Goal: Transaction & Acquisition: Purchase product/service

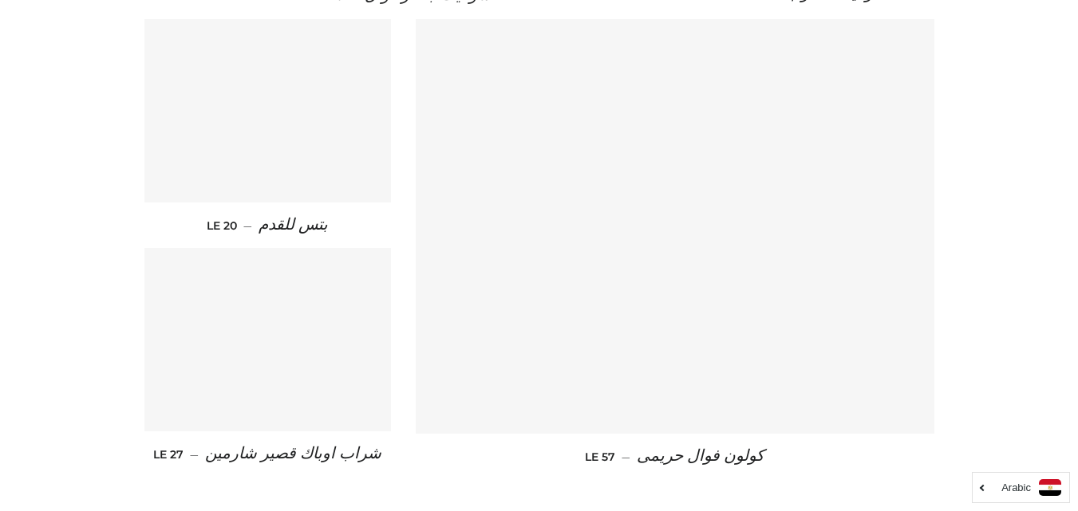
scroll to position [2362, 0]
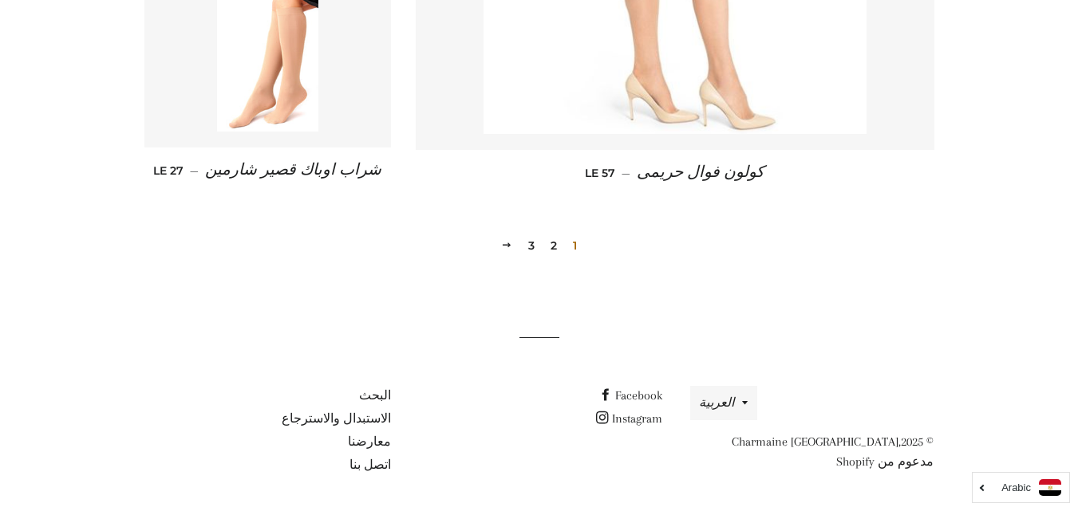
click at [556, 247] on link "2" at bounding box center [553, 246] width 19 height 24
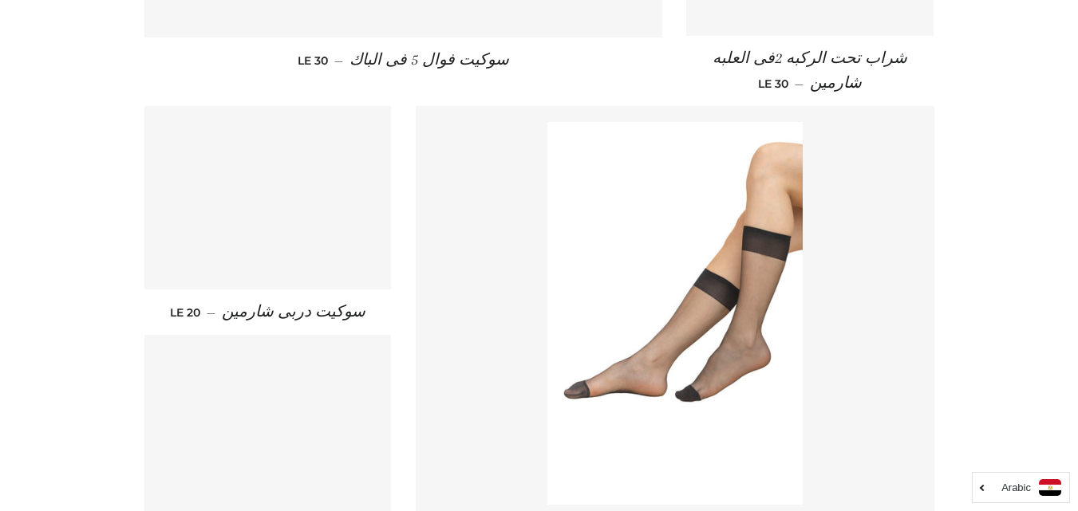
scroll to position [1994, 0]
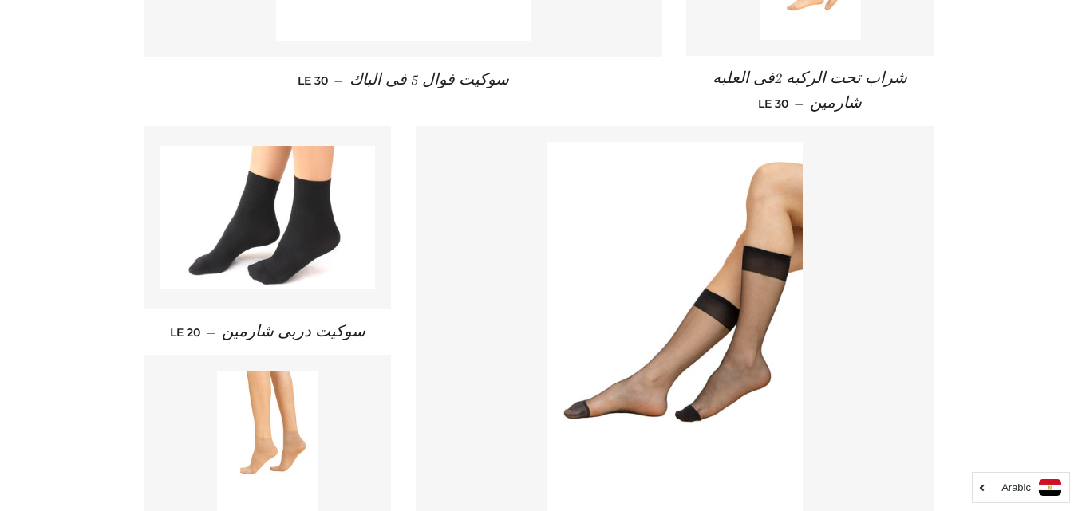
click at [837, 77] on span "شراب تحت الركبه 2فى العلبه شارمين" at bounding box center [809, 90] width 195 height 42
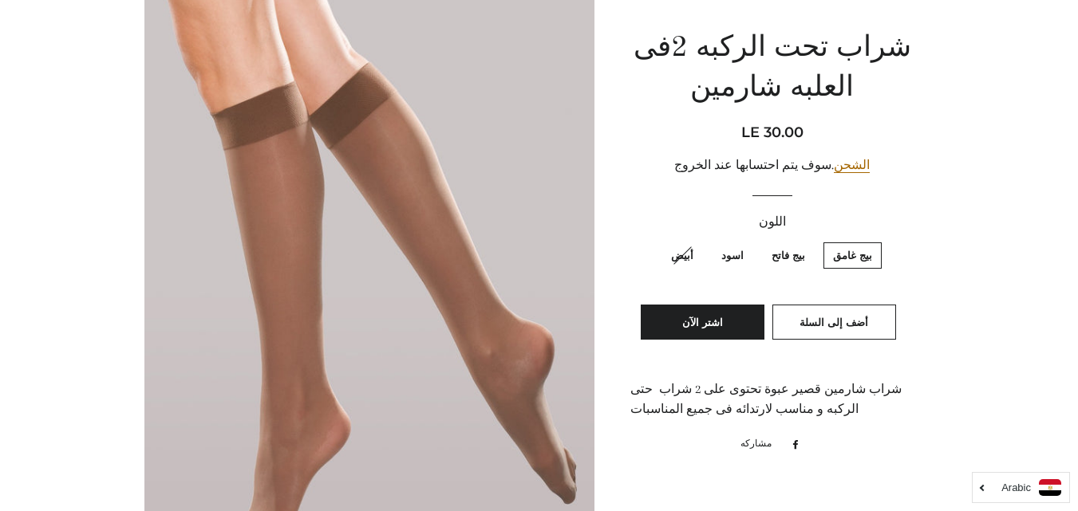
scroll to position [239, 0]
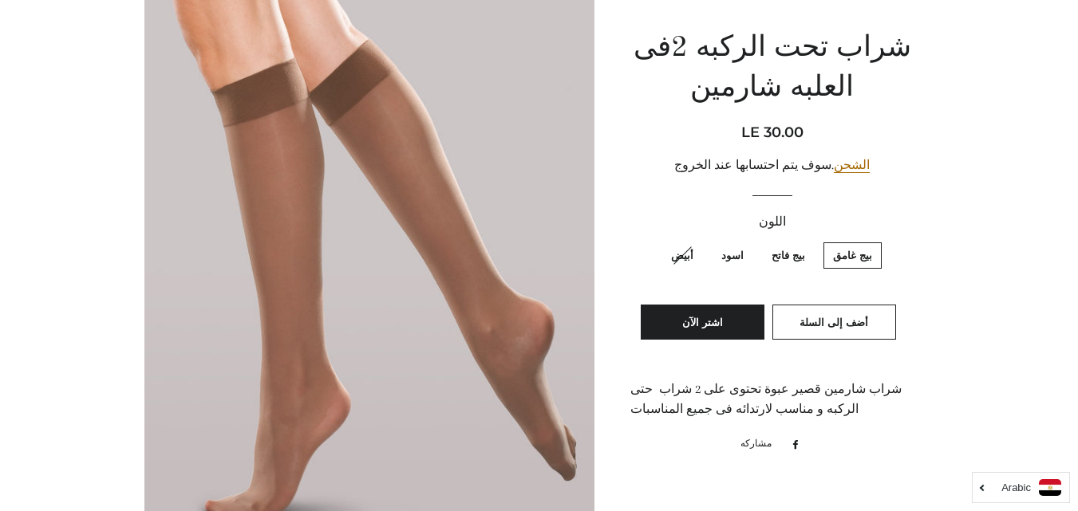
click at [737, 254] on label "اسود" at bounding box center [731, 255] width 41 height 26
click at [747, 241] on input "اسود" at bounding box center [747, 240] width 1 height 1
radio input "true"
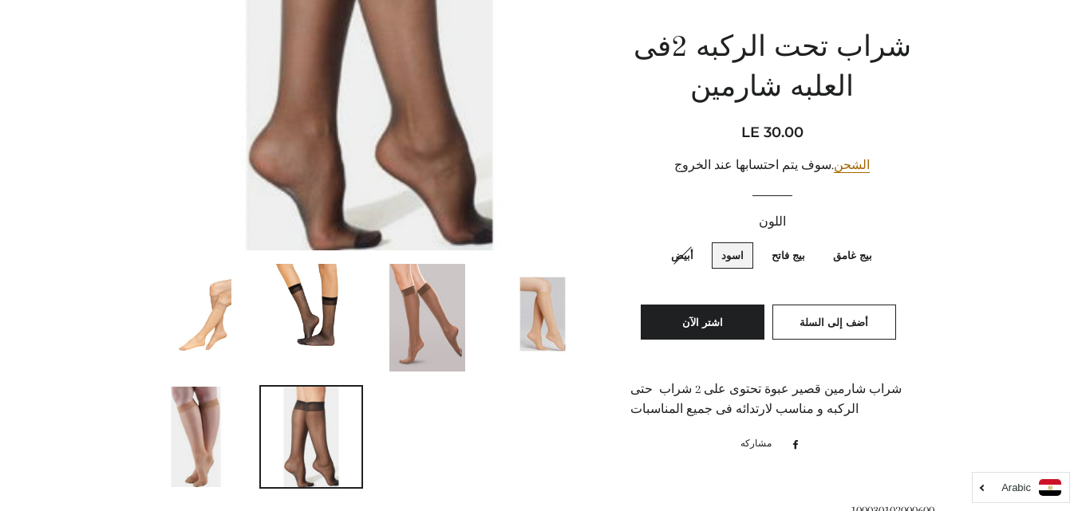
scroll to position [399, 0]
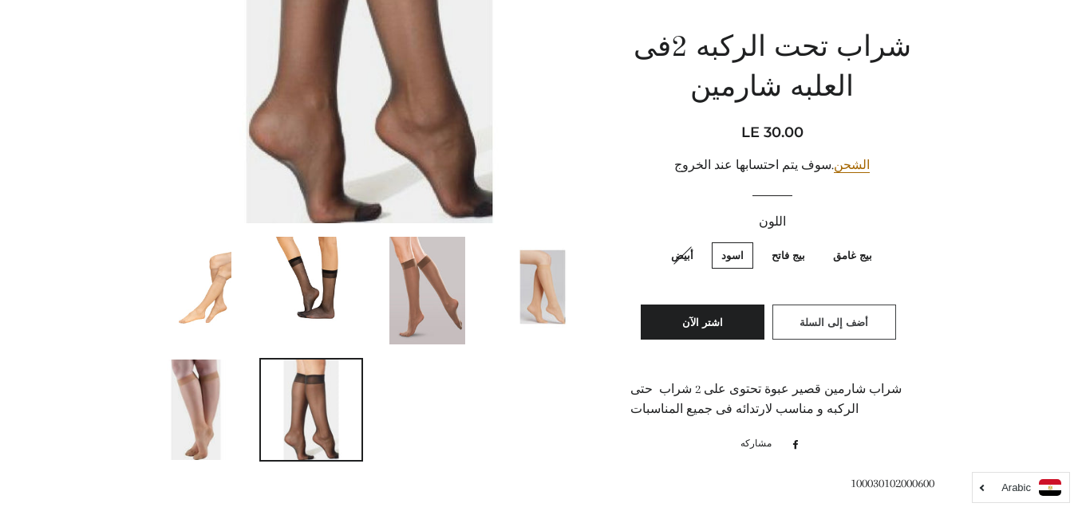
click at [807, 317] on span "أضف إلى السلة" at bounding box center [833, 322] width 69 height 13
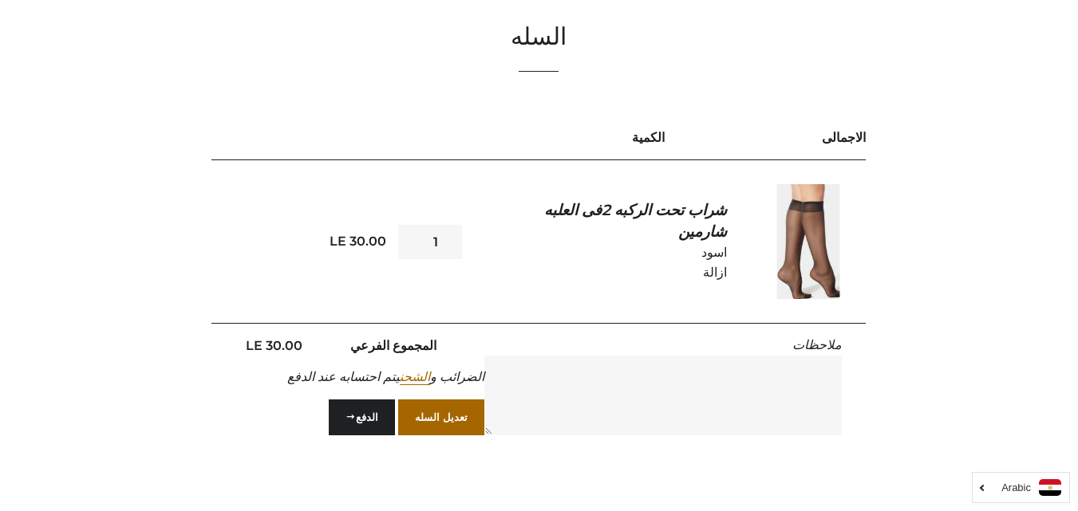
scroll to position [160, 0]
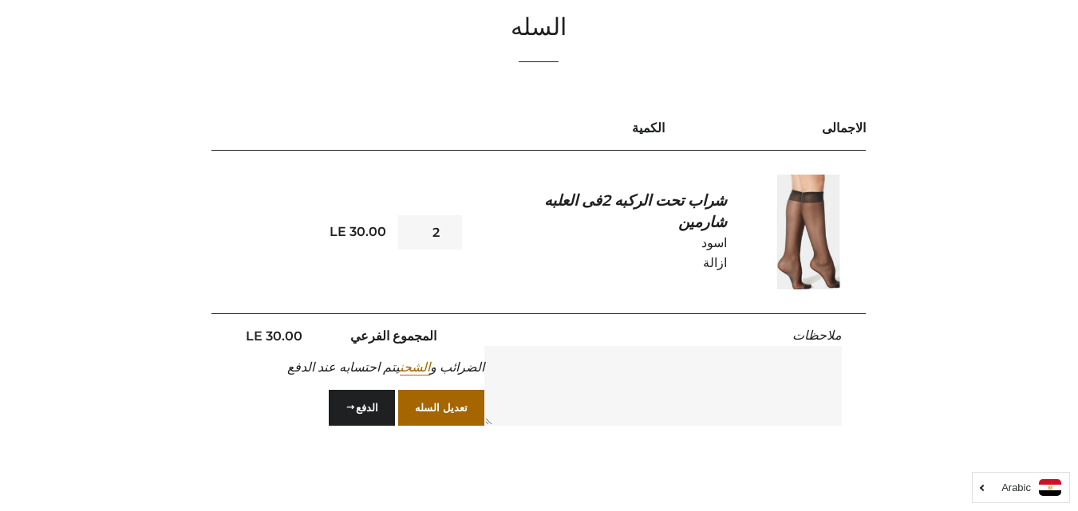
click at [413, 229] on input "2" at bounding box center [430, 232] width 64 height 34
click at [413, 229] on input "3" at bounding box center [430, 232] width 64 height 34
type input "4"
click at [413, 229] on input "4" at bounding box center [430, 232] width 64 height 34
click at [459, 413] on button "تعديل السله" at bounding box center [441, 407] width 86 height 35
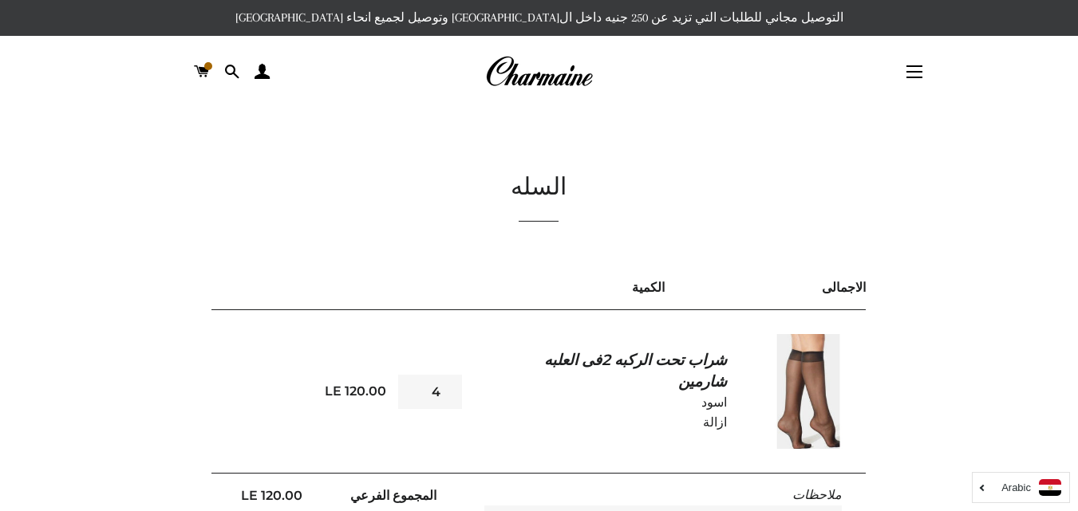
click at [530, 73] on img at bounding box center [539, 71] width 108 height 35
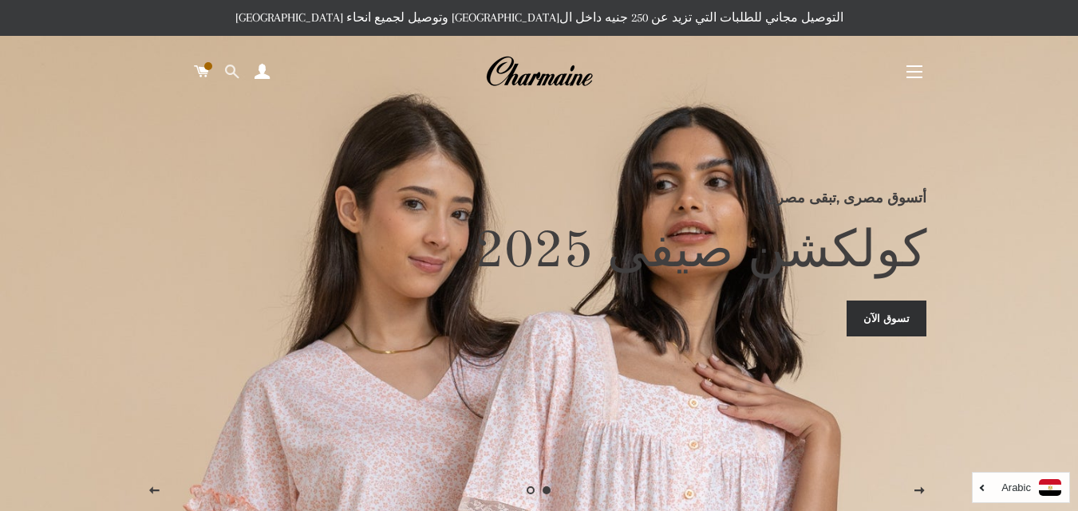
click at [233, 69] on span at bounding box center [231, 72] width 15 height 24
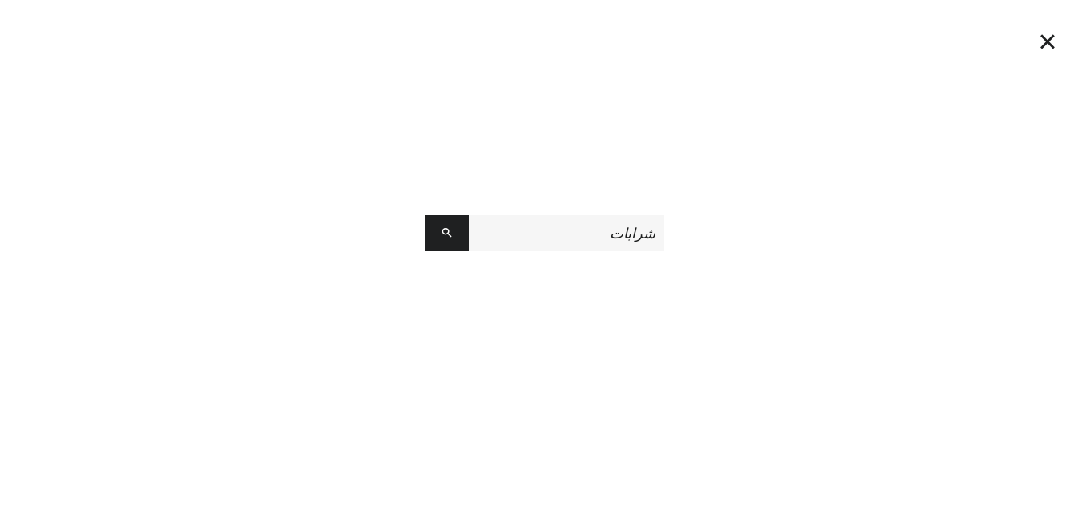
type input "شرابات"
click at [425, 215] on button "البحث" at bounding box center [447, 233] width 44 height 36
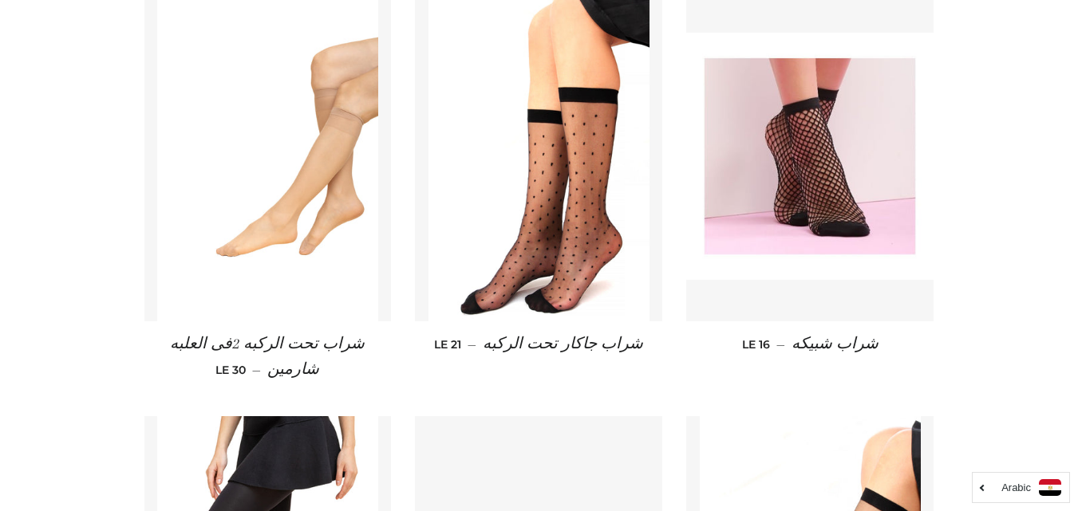
scroll to position [798, 0]
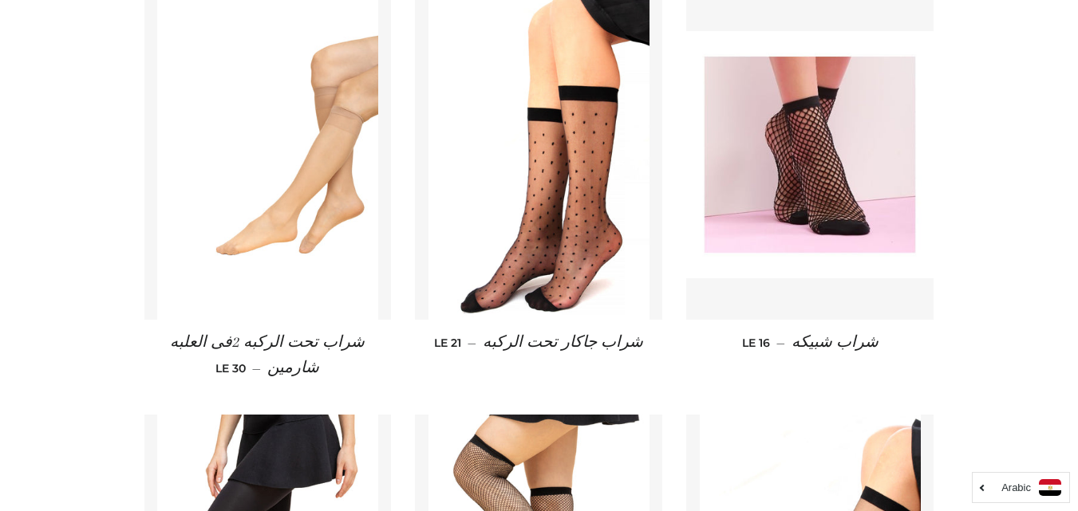
click at [597, 343] on span "شراب جاكار تحت الركبه" at bounding box center [563, 342] width 160 height 18
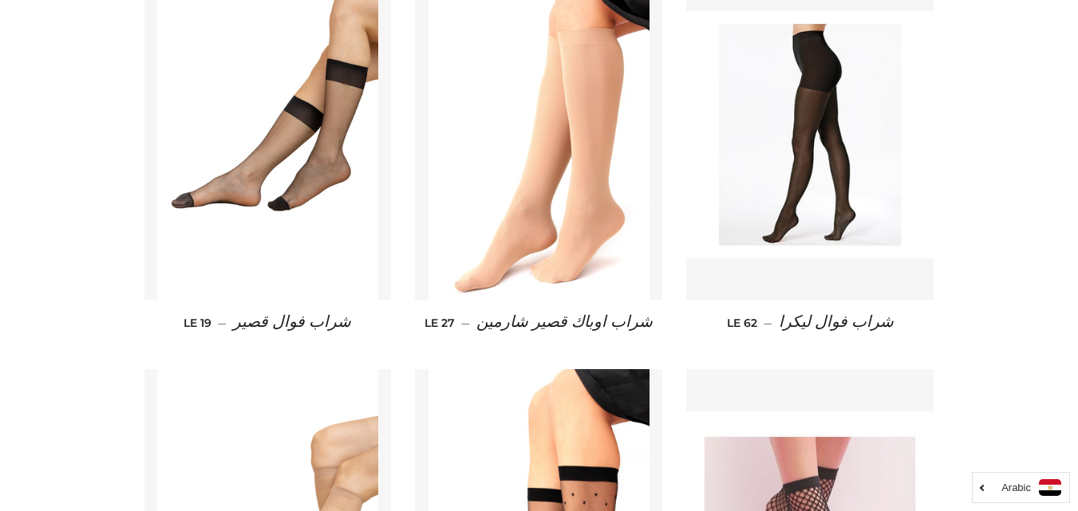
scroll to position [395, 0]
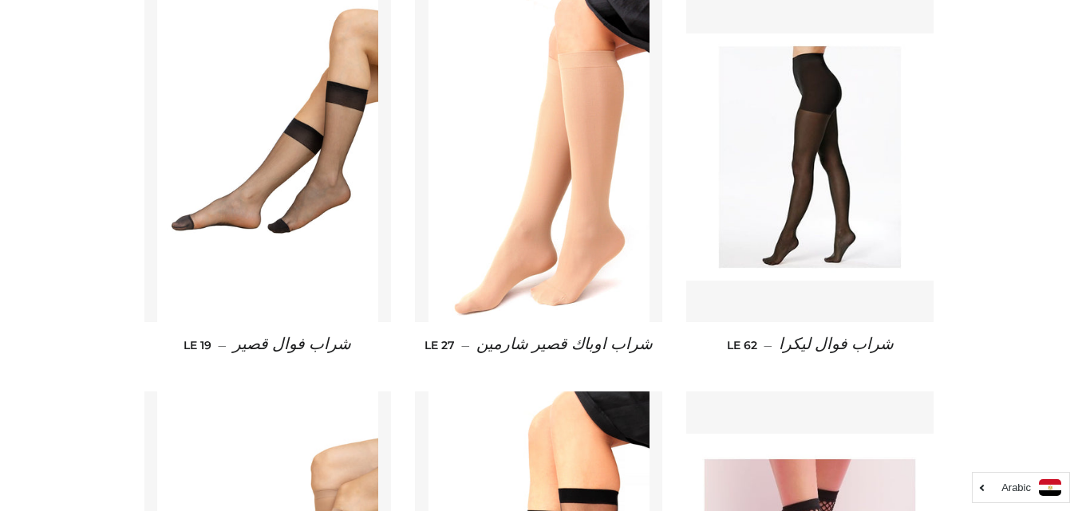
click at [570, 345] on span "شراب اوباك قصير شارمين" at bounding box center [564, 345] width 176 height 18
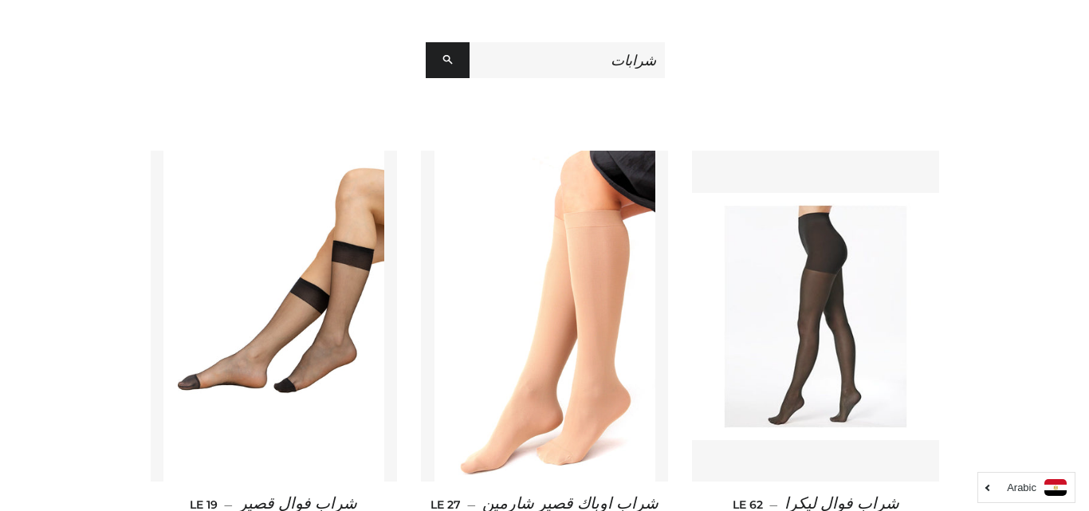
scroll to position [0, 0]
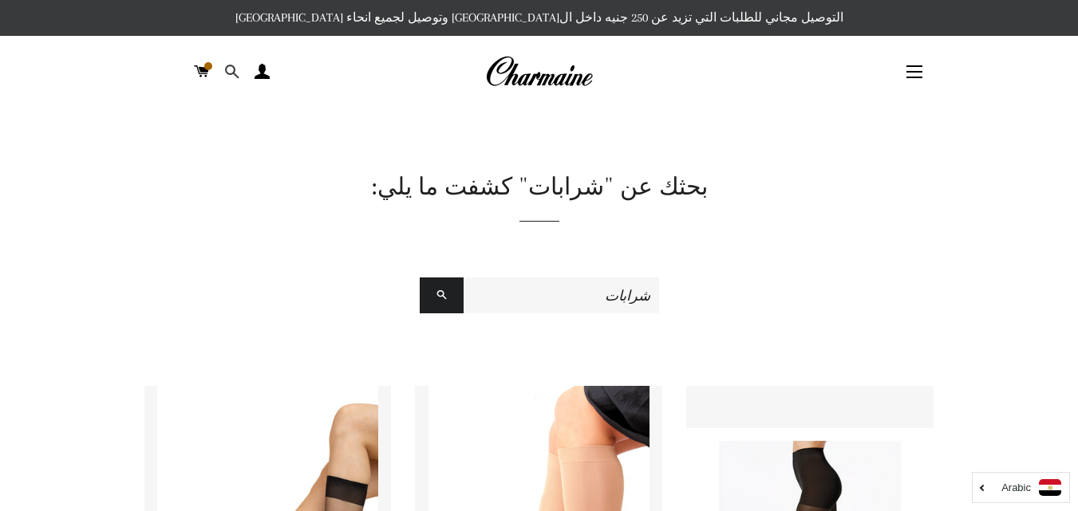
click at [223, 73] on link "البحث" at bounding box center [232, 72] width 27 height 48
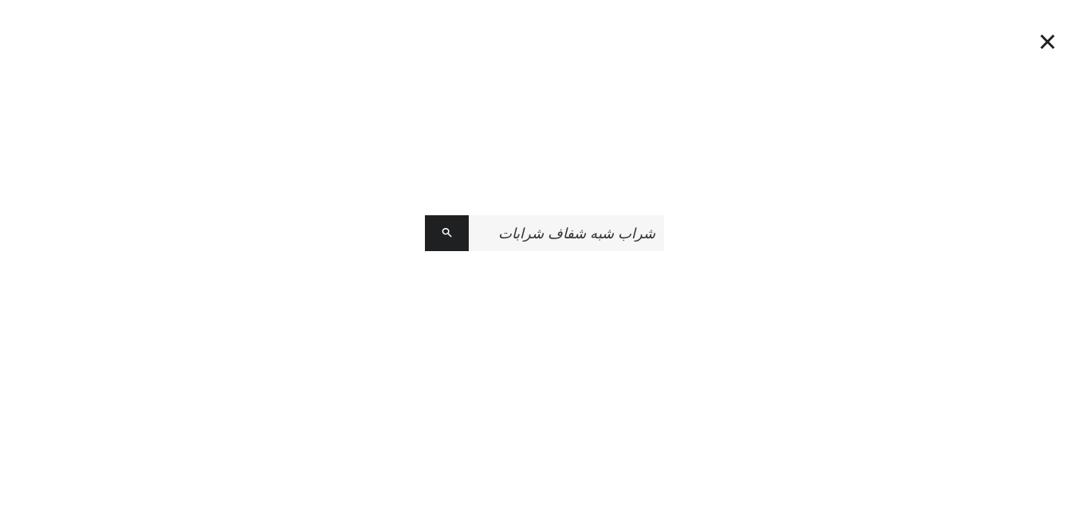
click at [521, 232] on input "شراب شبه شفاف شرابات" at bounding box center [566, 233] width 195 height 36
type input "شراب شبه شفاف"
click at [425, 215] on button "البحث" at bounding box center [447, 233] width 44 height 36
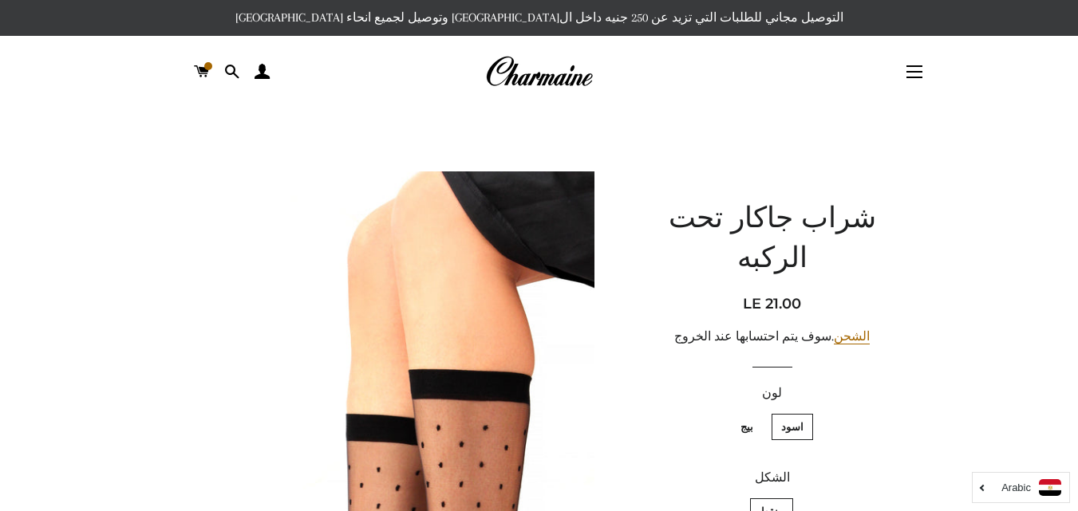
scroll to position [80, 0]
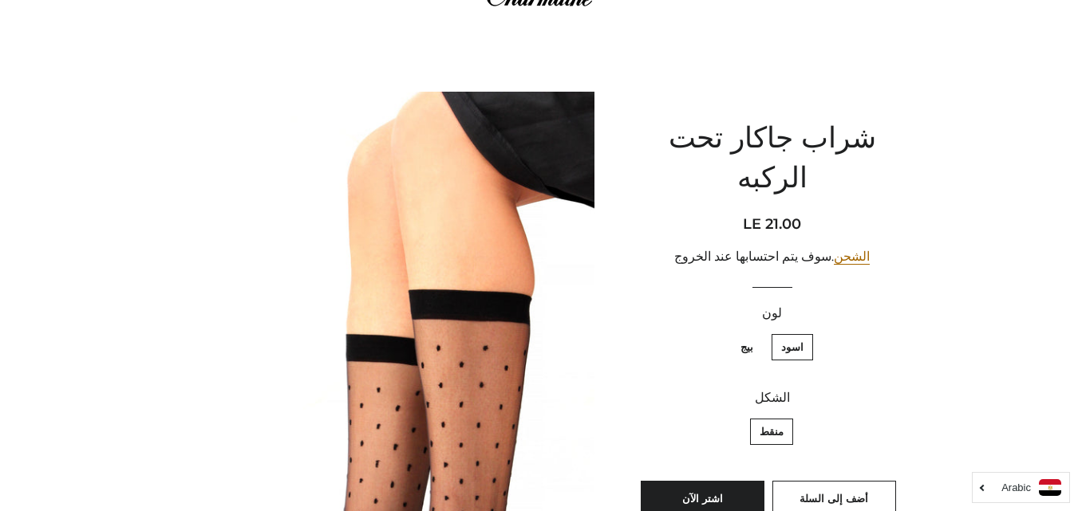
click at [745, 334] on label "بيج" at bounding box center [747, 347] width 32 height 26
click at [757, 332] on input "بيج" at bounding box center [757, 332] width 1 height 1
radio input "true"
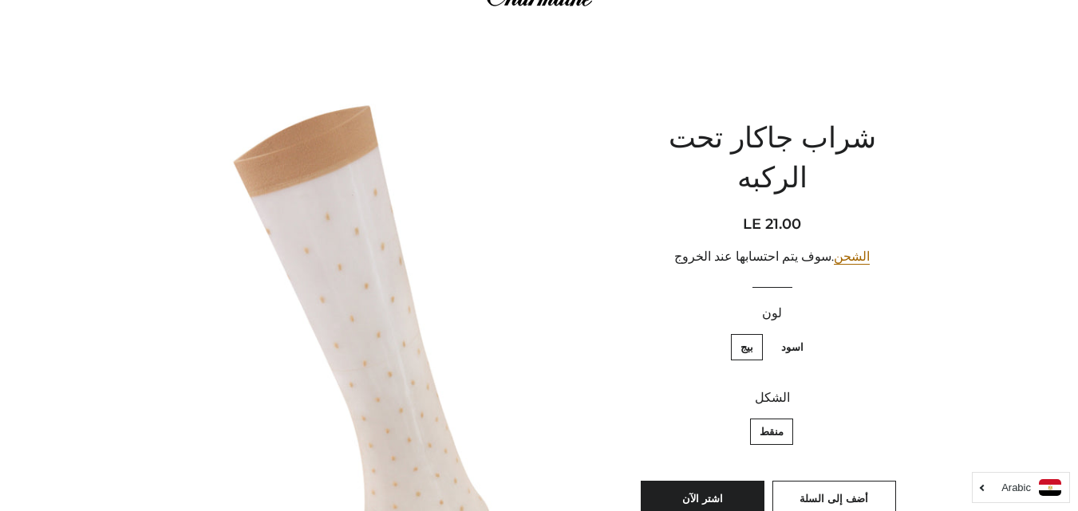
click at [789, 334] on label "اسود" at bounding box center [791, 347] width 41 height 26
click at [807, 332] on input "اسود" at bounding box center [807, 332] width 1 height 1
radio input "true"
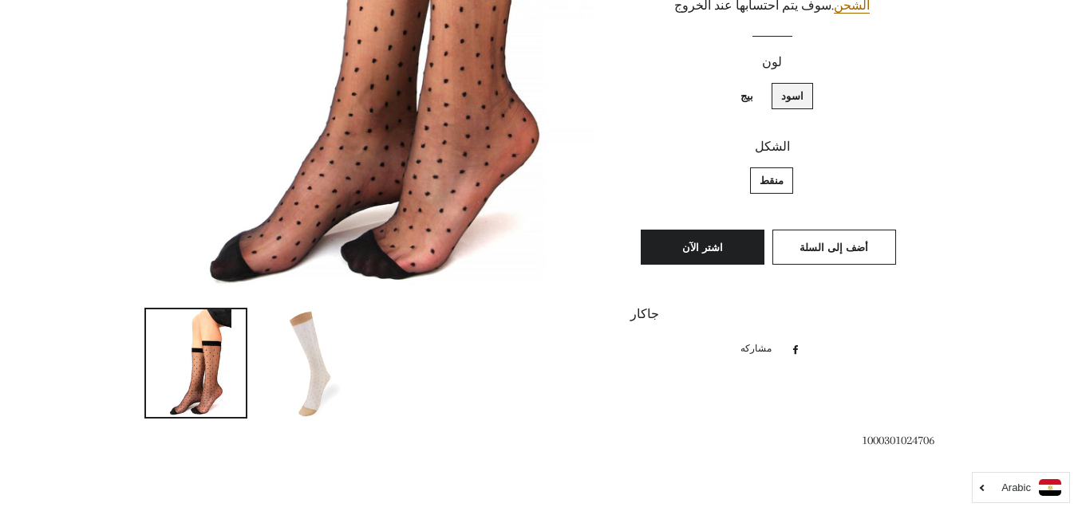
scroll to position [558, 0]
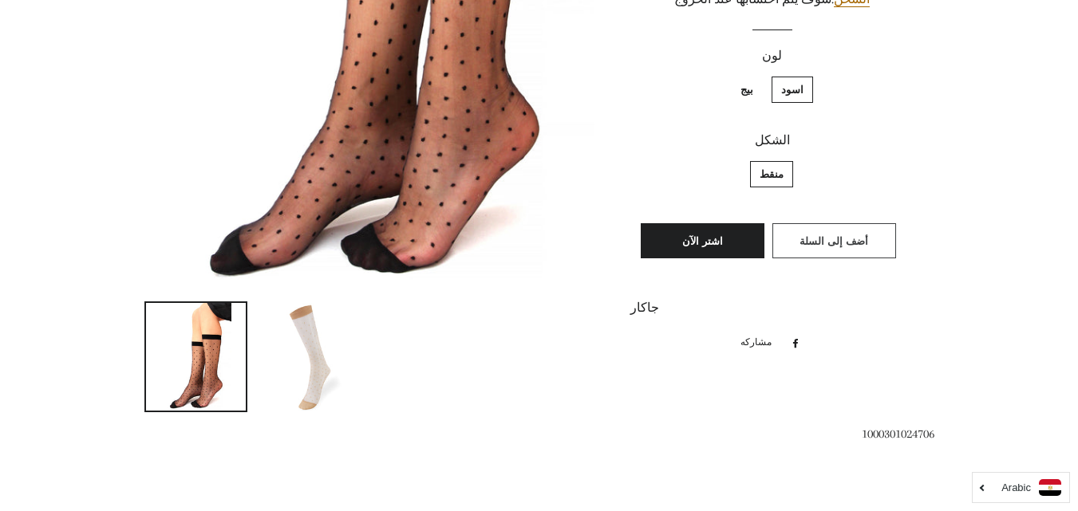
click at [877, 223] on button "أضف إلى السلة" at bounding box center [834, 240] width 124 height 35
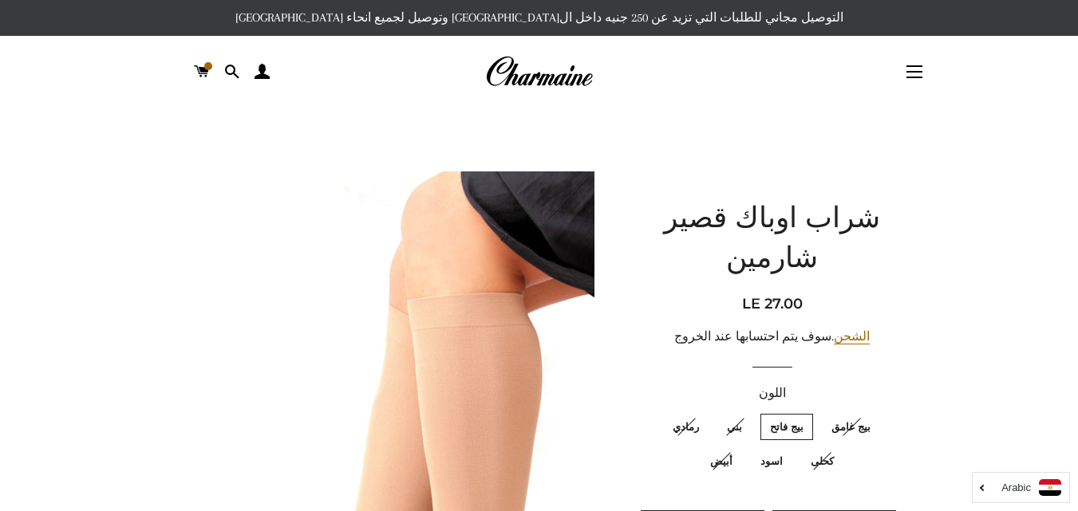
scroll to position [160, 0]
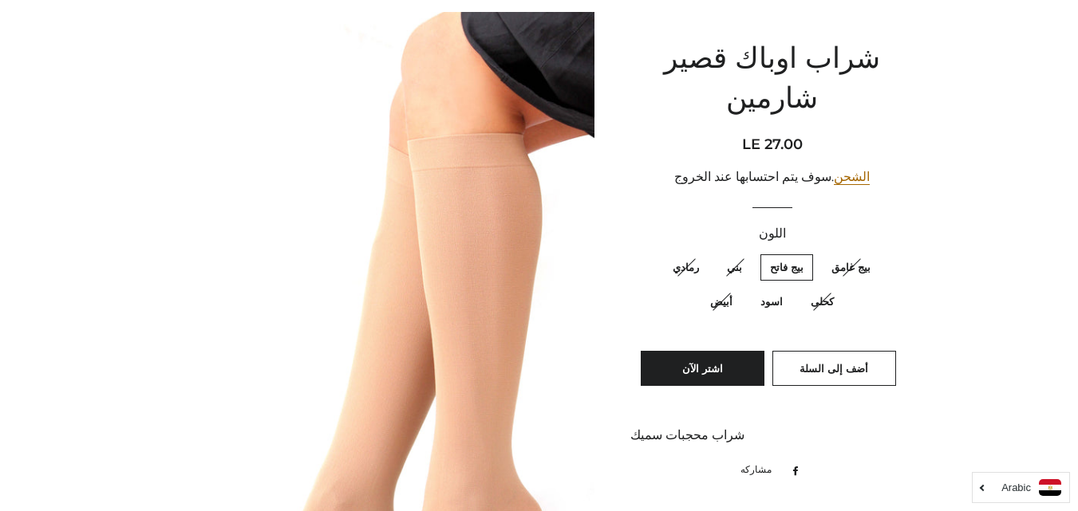
click at [771, 289] on label "اسود" at bounding box center [771, 302] width 41 height 26
click at [786, 286] on input "اسود" at bounding box center [786, 286] width 1 height 1
radio input "true"
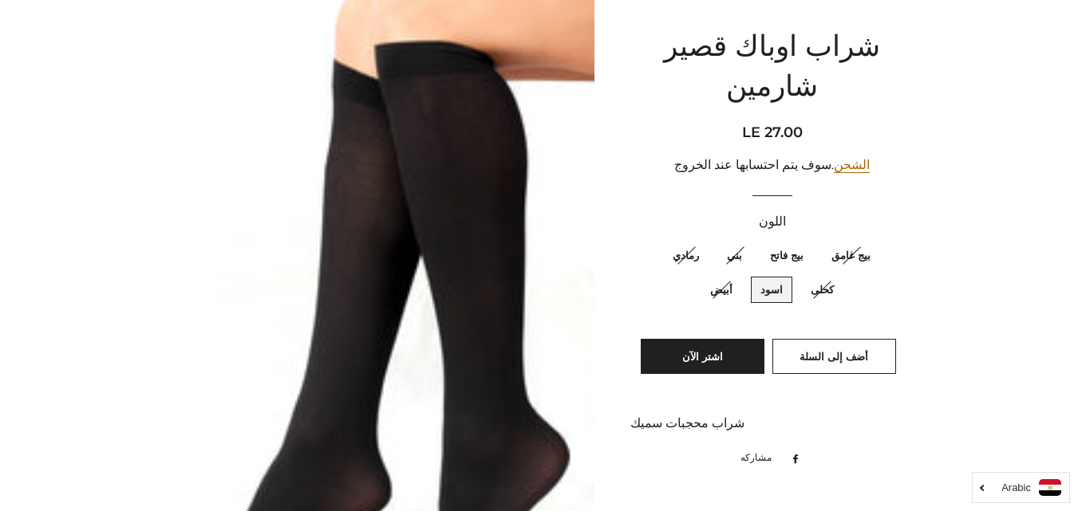
scroll to position [324, 0]
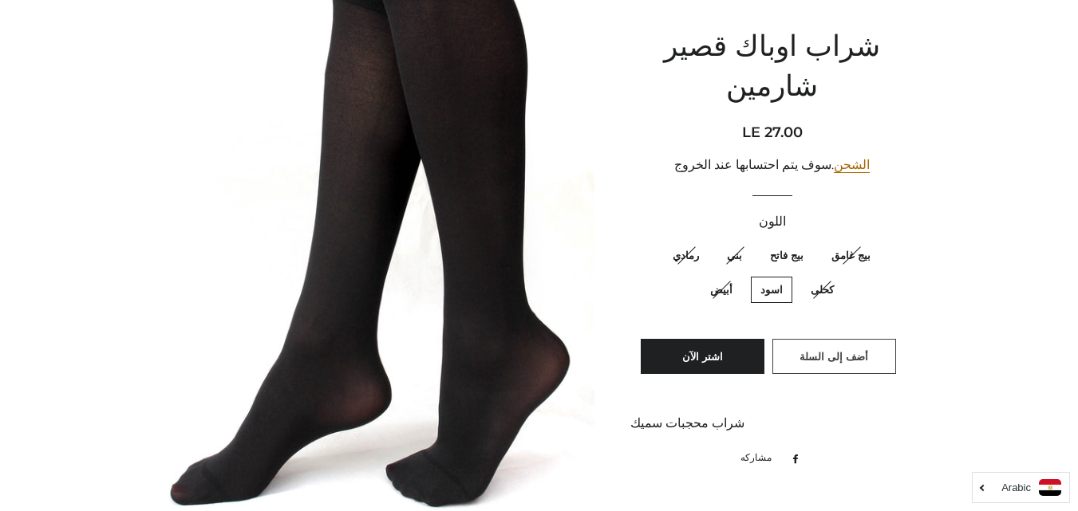
click at [835, 350] on span "أضف إلى السلة" at bounding box center [833, 356] width 69 height 13
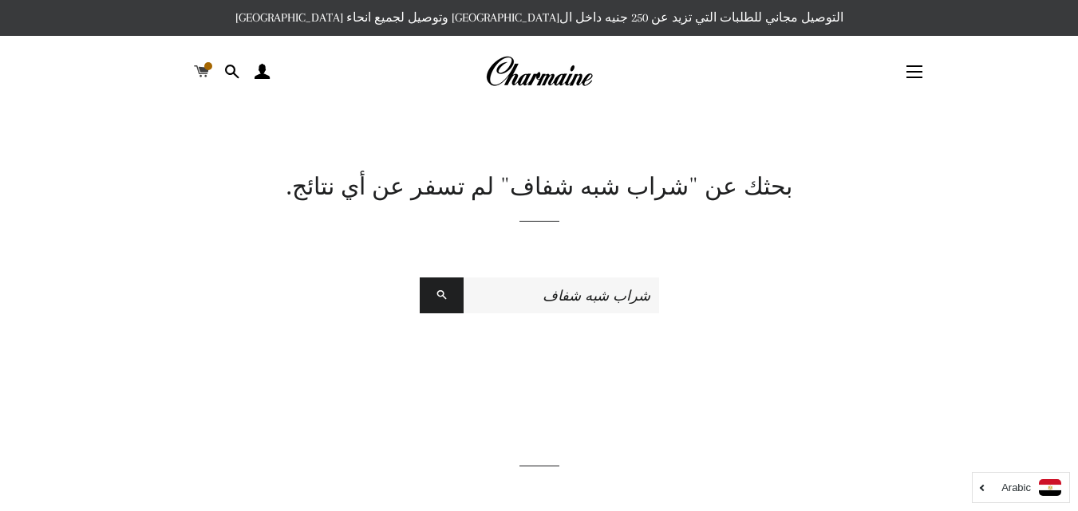
click at [204, 69] on span at bounding box center [208, 66] width 8 height 8
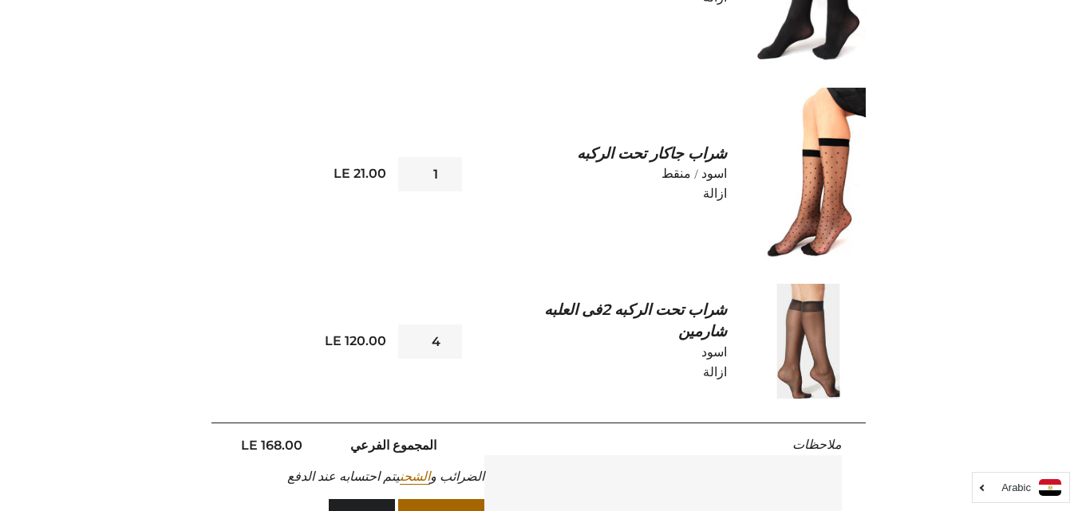
scroll to position [399, 0]
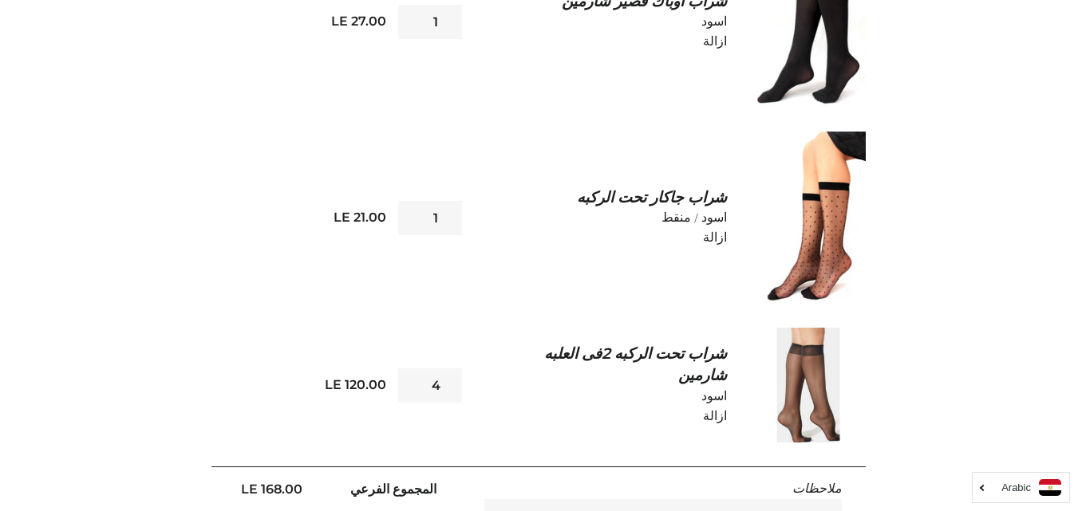
click at [666, 349] on link "شراب تحت الركبه 2فى العلبه شارمين" at bounding box center [612, 365] width 228 height 42
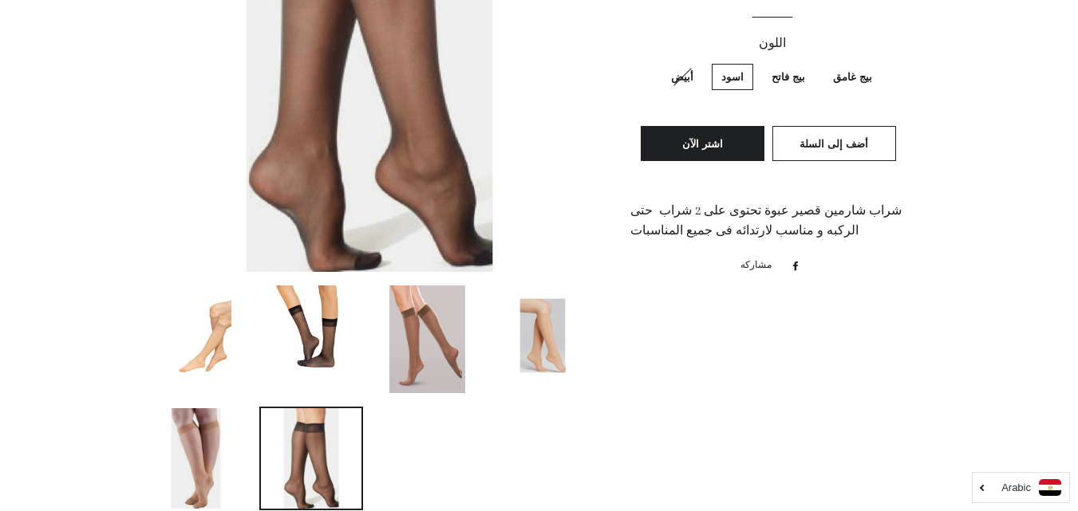
scroll to position [399, 0]
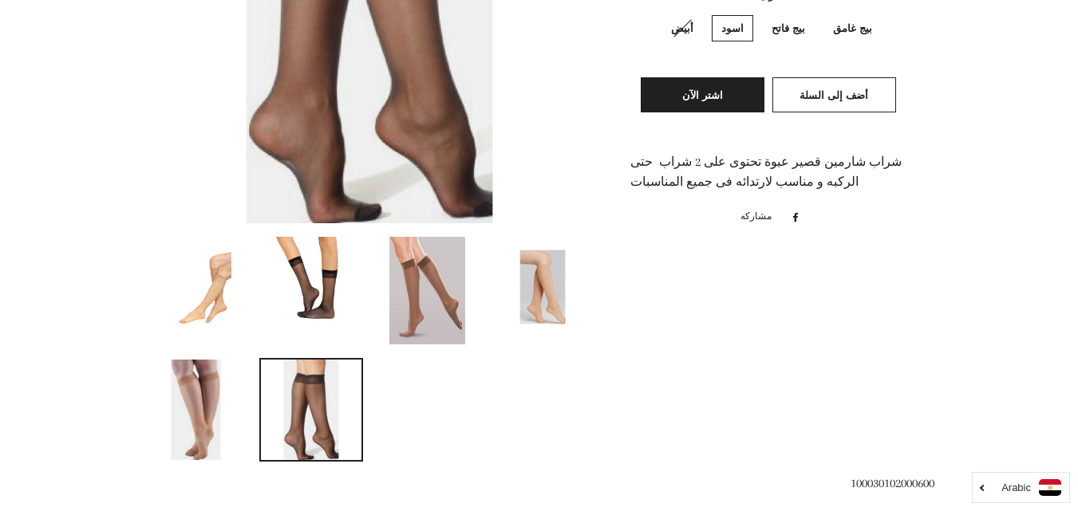
click at [353, 297] on link at bounding box center [311, 290] width 104 height 111
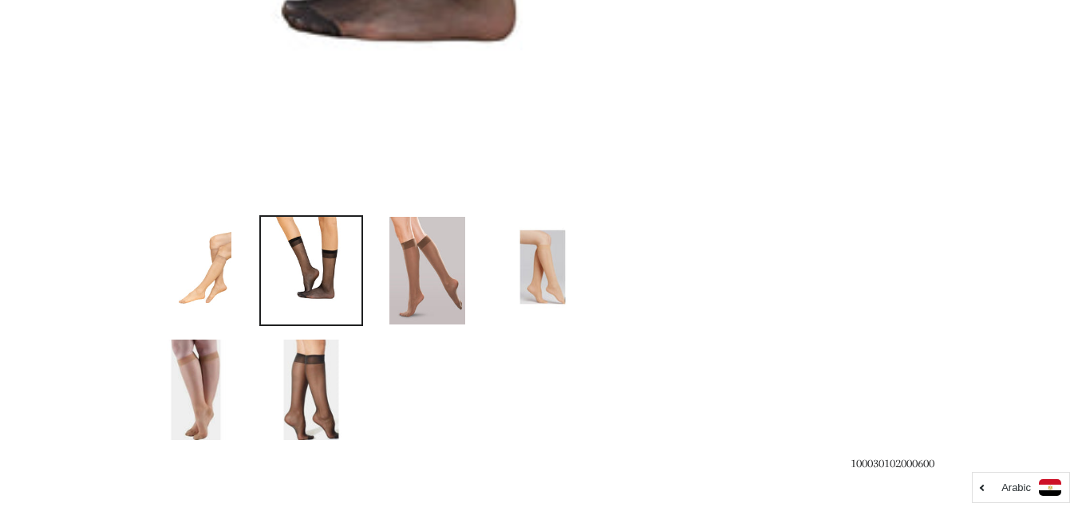
scroll to position [676, 0]
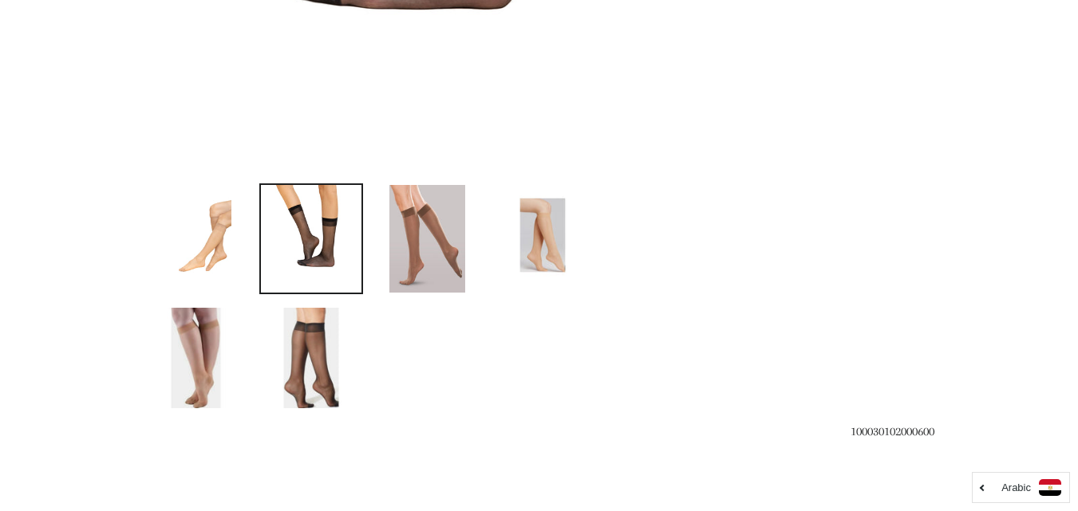
click at [316, 345] on img at bounding box center [311, 358] width 100 height 100
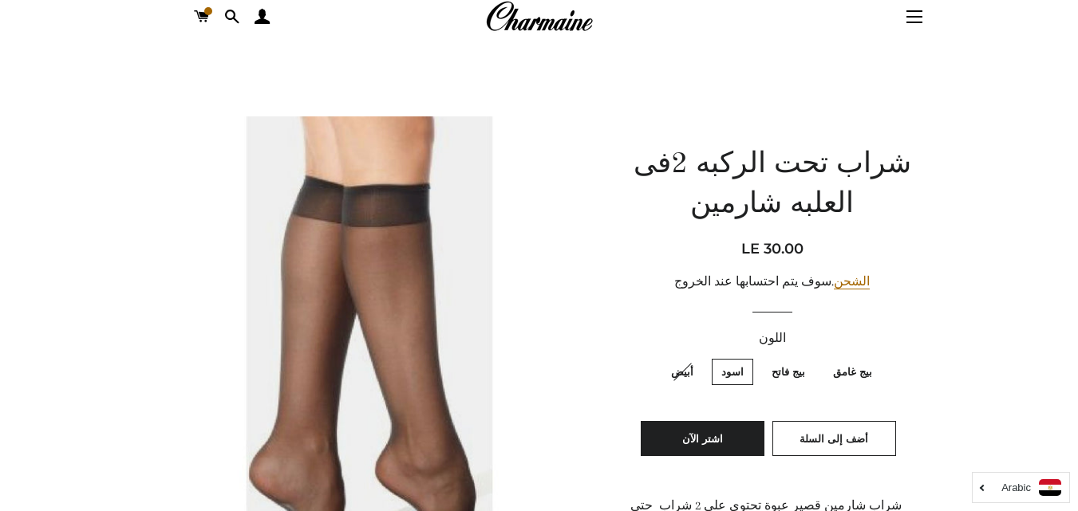
scroll to position [0, 0]
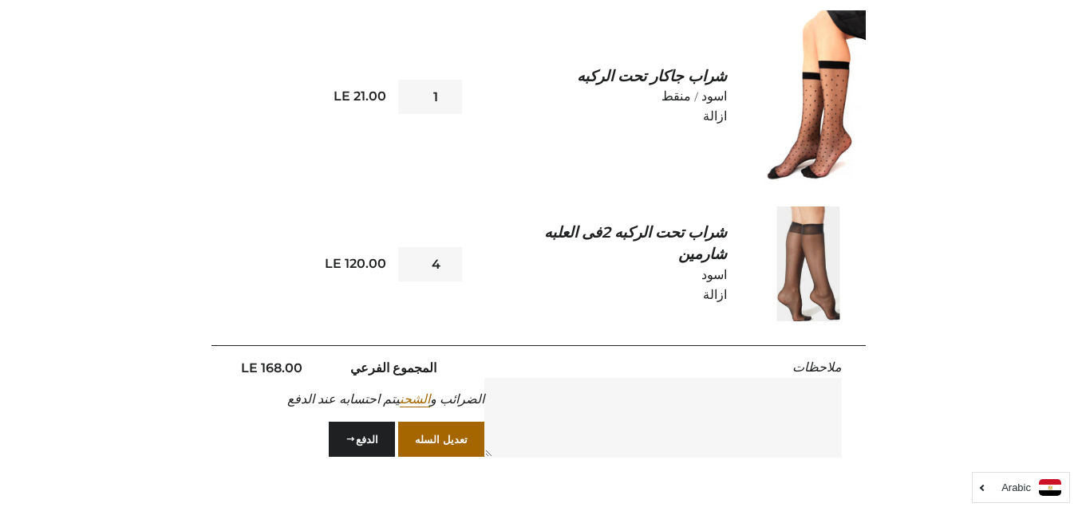
scroll to position [558, 0]
